Goal: Complete application form

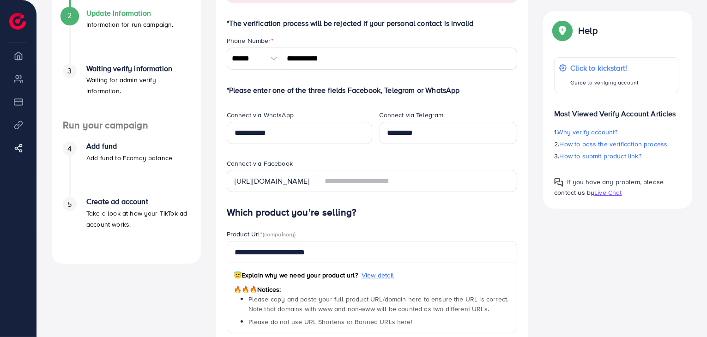
scroll to position [185, 0]
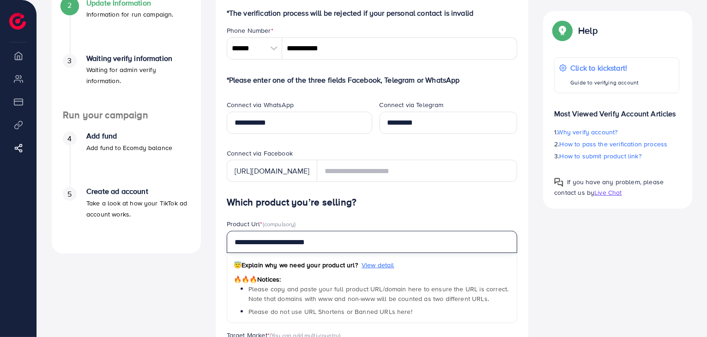
click at [326, 241] on input "**********" at bounding box center [372, 242] width 291 height 22
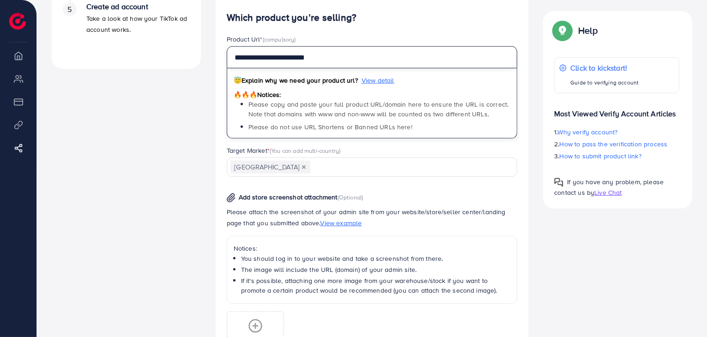
scroll to position [462, 0]
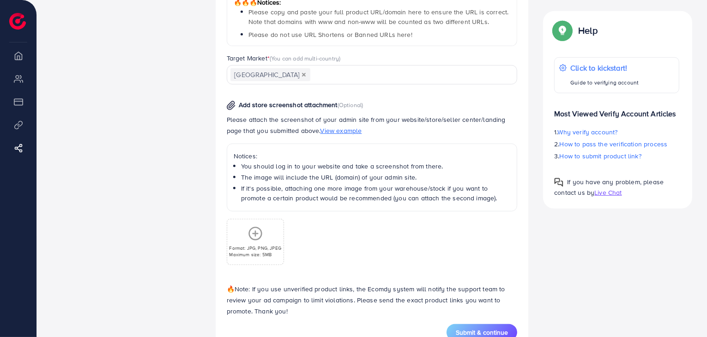
click at [267, 254] on p "Maximum size: 5MB" at bounding box center [255, 254] width 52 height 6
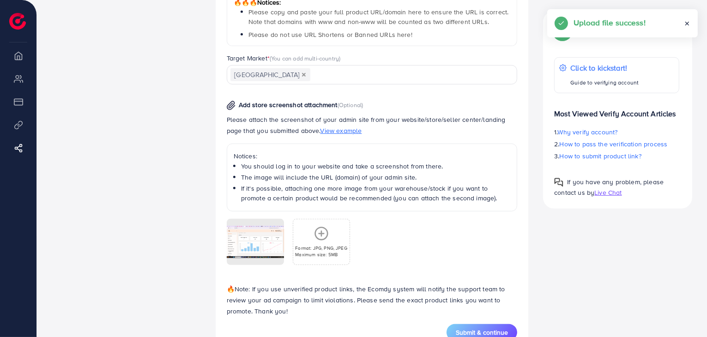
click at [323, 234] on line at bounding box center [321, 234] width 5 height 0
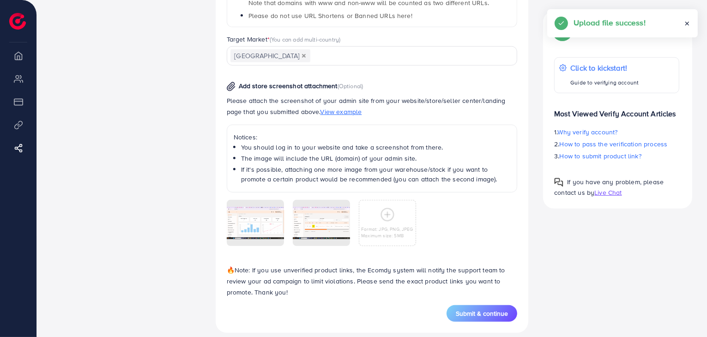
scroll to position [491, 0]
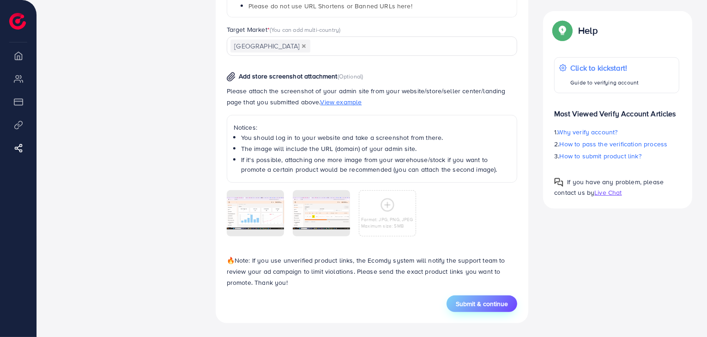
click at [500, 306] on span "Submit & continue" at bounding box center [482, 303] width 52 height 9
click at [468, 299] on span "Submit & continue" at bounding box center [482, 303] width 52 height 9
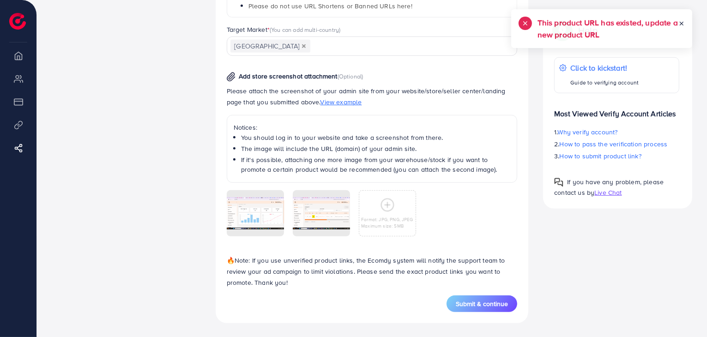
drag, startPoint x: 654, startPoint y: 31, endPoint x: 648, endPoint y: 44, distance: 13.7
click at [648, 44] on div "This product URL has existed, update a new product URL" at bounding box center [602, 28] width 181 height 39
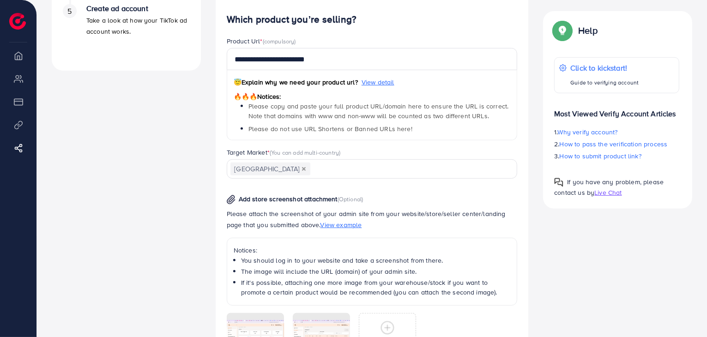
scroll to position [352, 0]
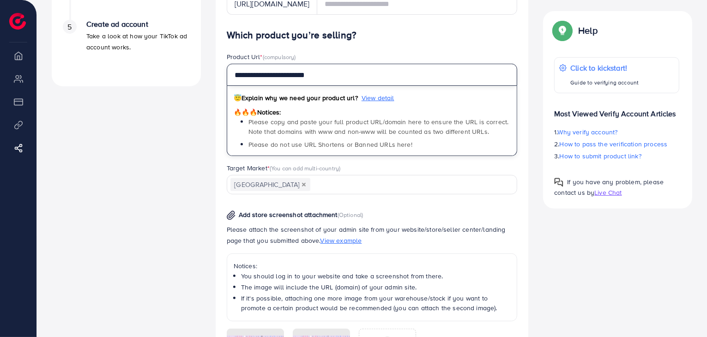
click at [336, 79] on input "**********" at bounding box center [372, 75] width 291 height 22
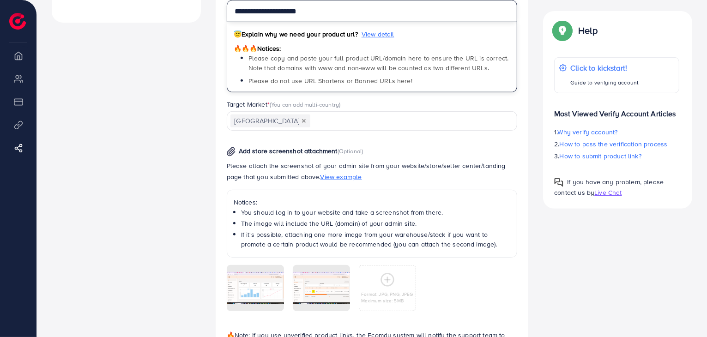
scroll to position [491, 0]
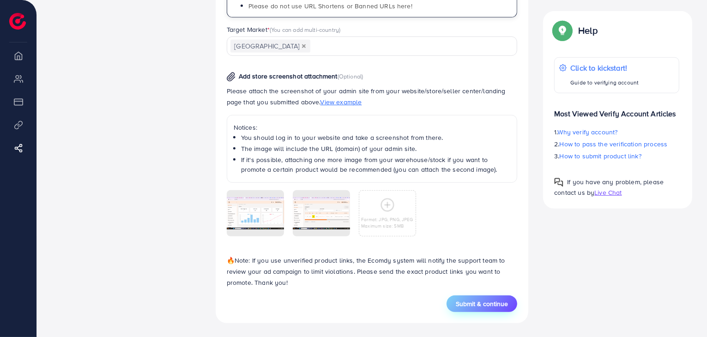
click at [470, 302] on span "Submit & continue" at bounding box center [482, 303] width 52 height 9
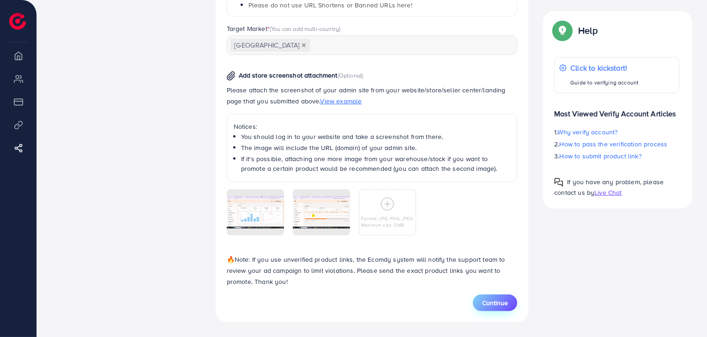
type input "**********"
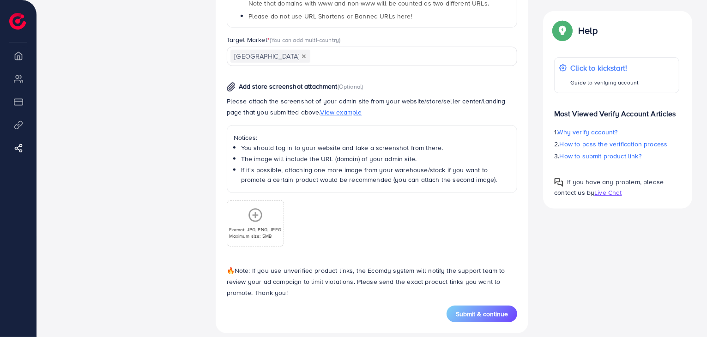
scroll to position [491, 0]
